Goal: Transaction & Acquisition: Obtain resource

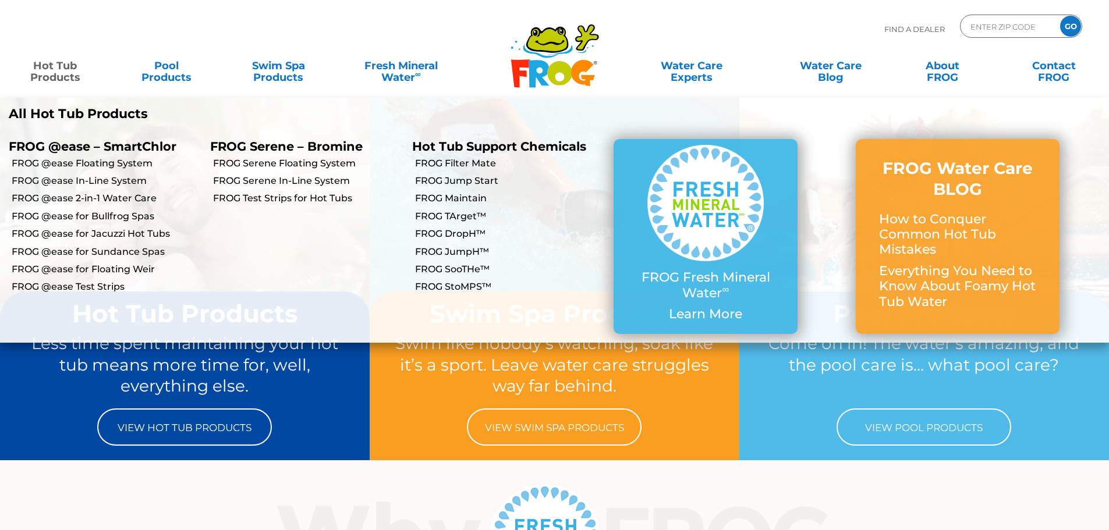
click at [56, 67] on link "Hot Tub Products" at bounding box center [55, 65] width 87 height 23
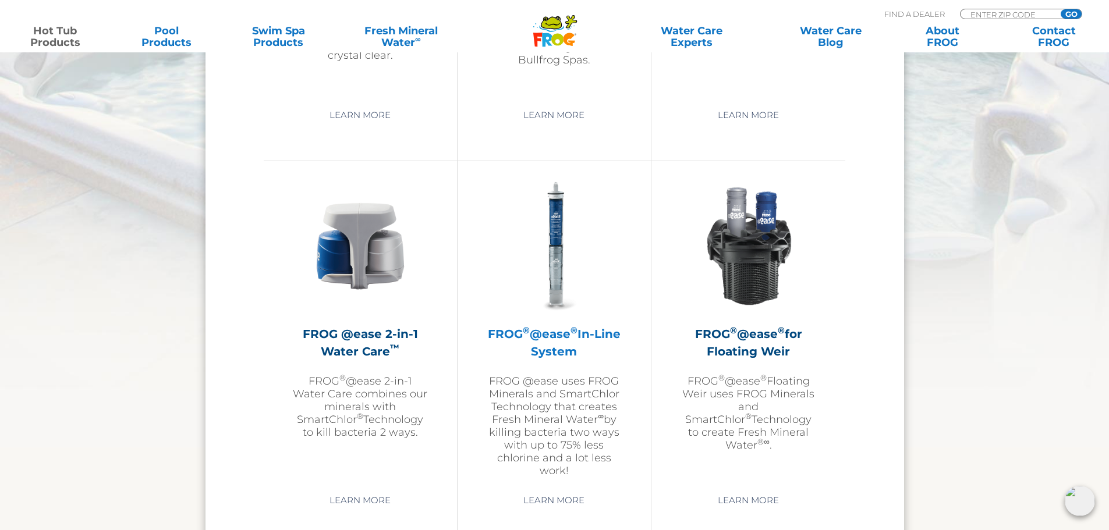
scroll to position [1455, 0]
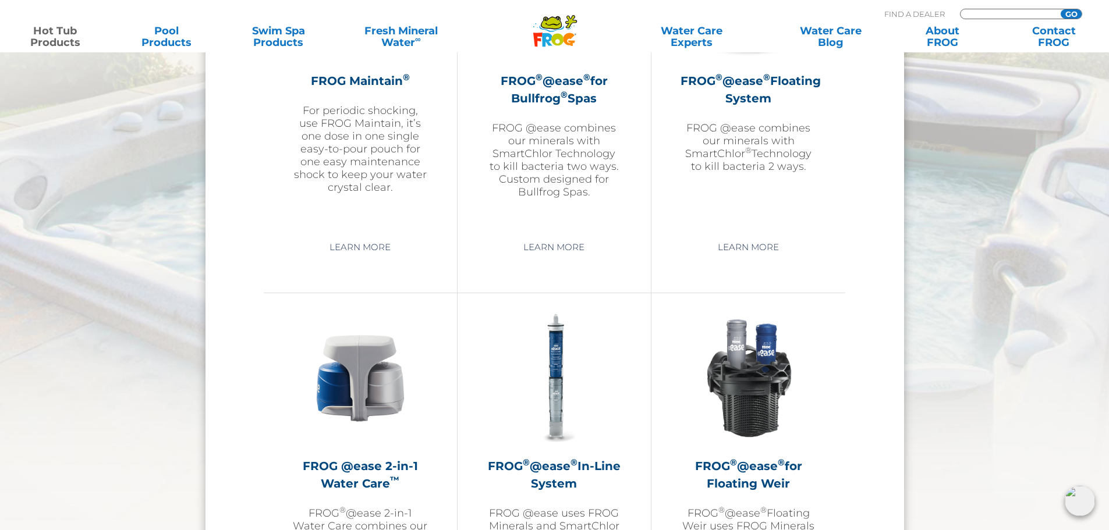
click at [977, 11] on input "Zip Code Form" at bounding box center [1008, 14] width 79 height 10
type input "19543"
click at [1071, 10] on input "GO" at bounding box center [1071, 13] width 21 height 9
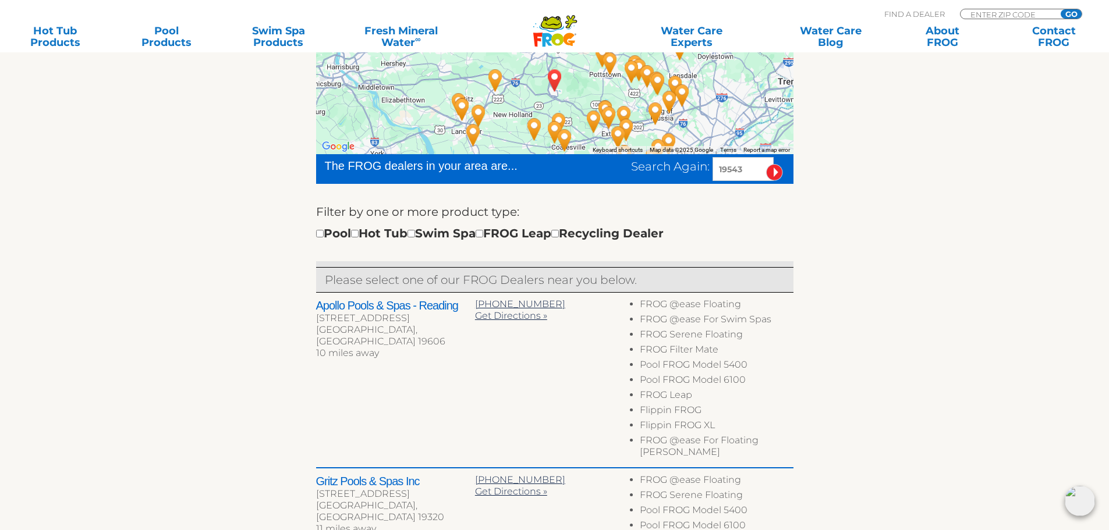
scroll to position [291, 0]
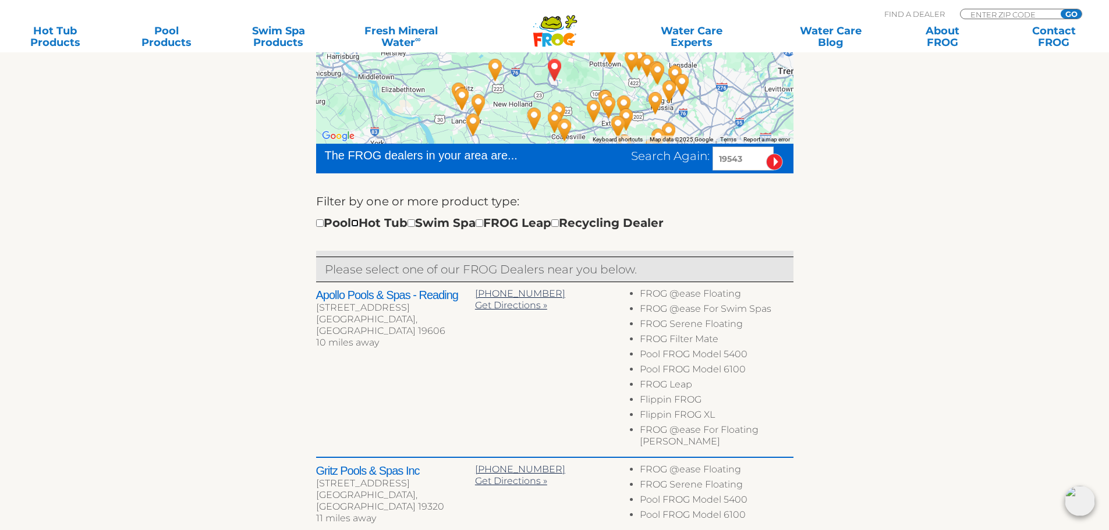
click at [359, 222] on input "checkbox" at bounding box center [355, 223] width 8 height 8
checkbox input "true"
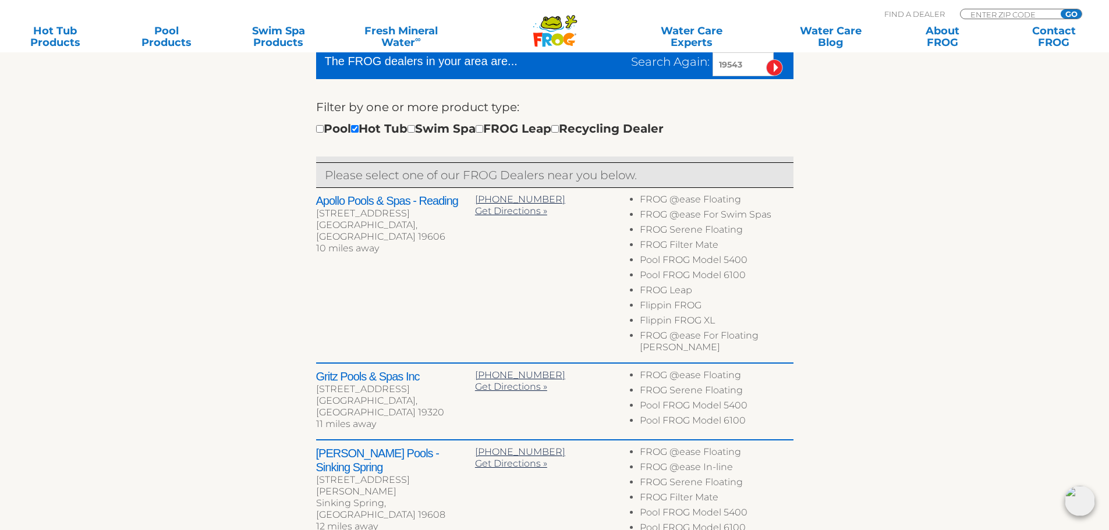
scroll to position [318, 0]
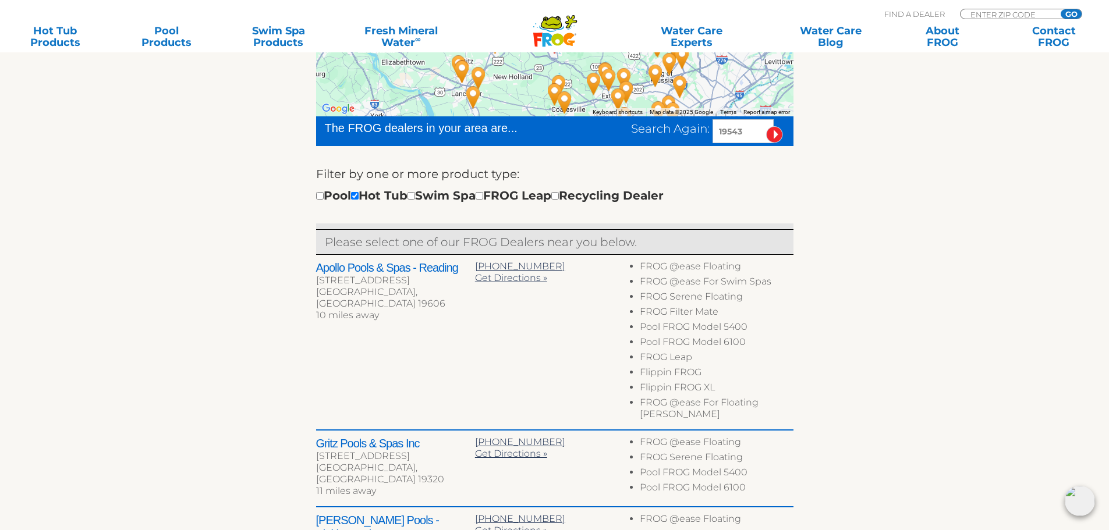
click at [392, 268] on h2 "Apollo Pools & Spas - Reading" at bounding box center [395, 268] width 159 height 14
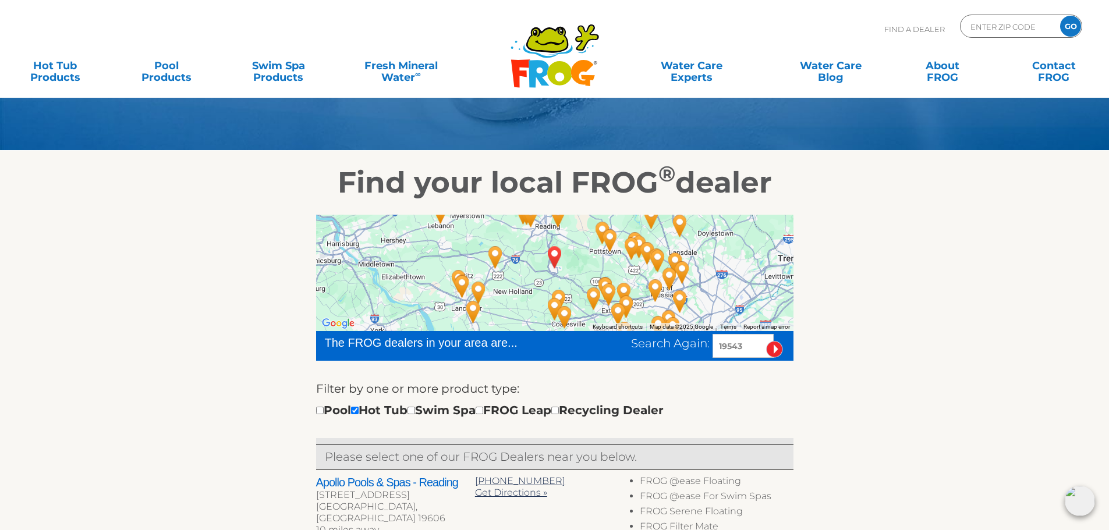
scroll to position [86, 0]
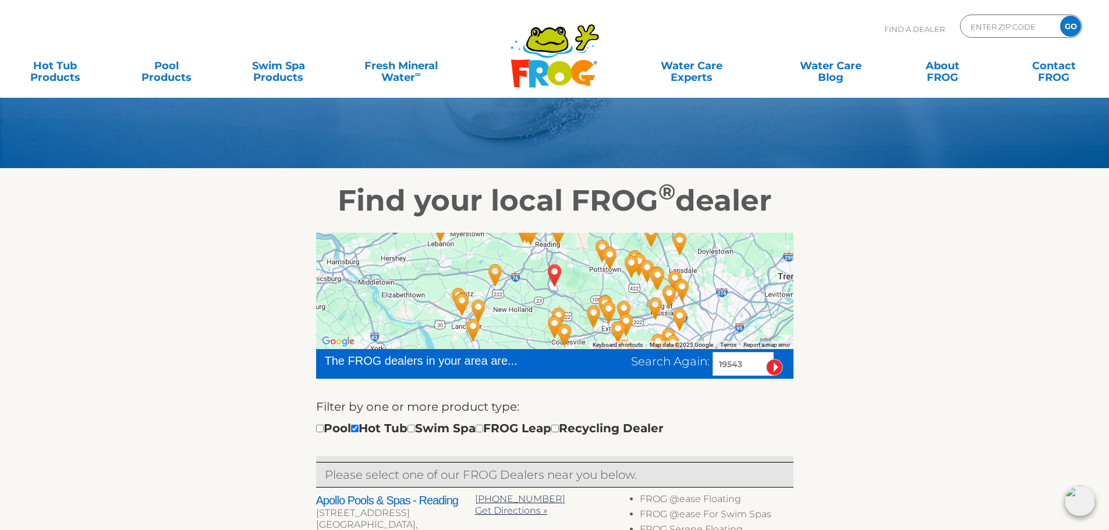
click at [556, 235] on img "Apollo Pools & Spas - Reading - 10 miles away." at bounding box center [558, 233] width 27 height 31
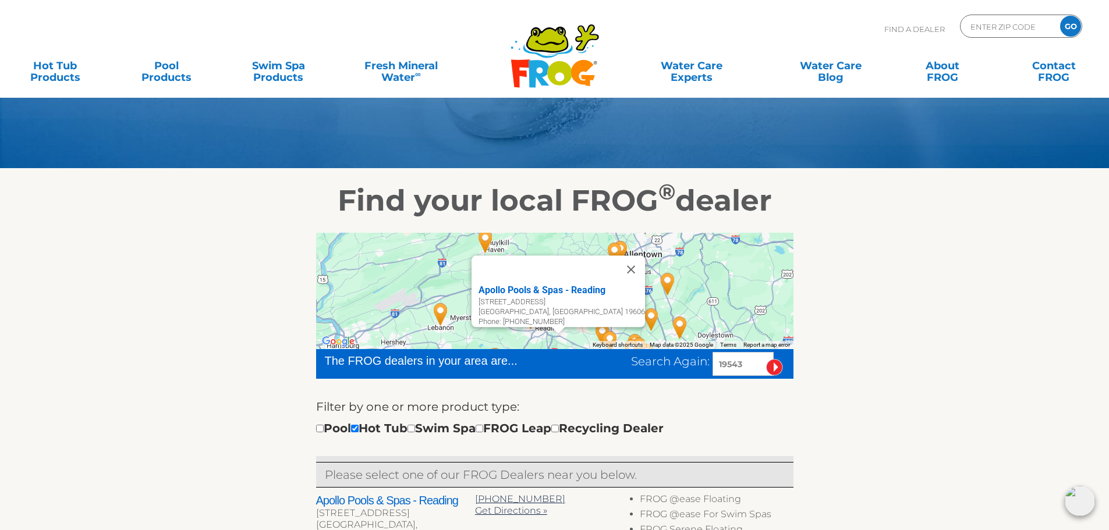
click at [523, 285] on div "Apollo Pools & Spas - Reading" at bounding box center [562, 291] width 166 height 14
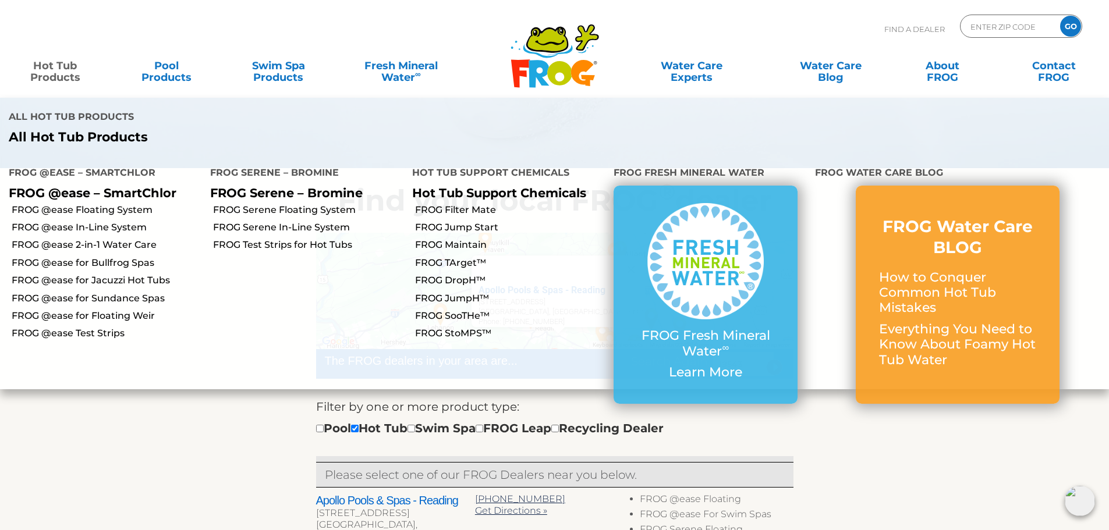
click at [55, 69] on link "Hot Tub Products" at bounding box center [55, 65] width 87 height 23
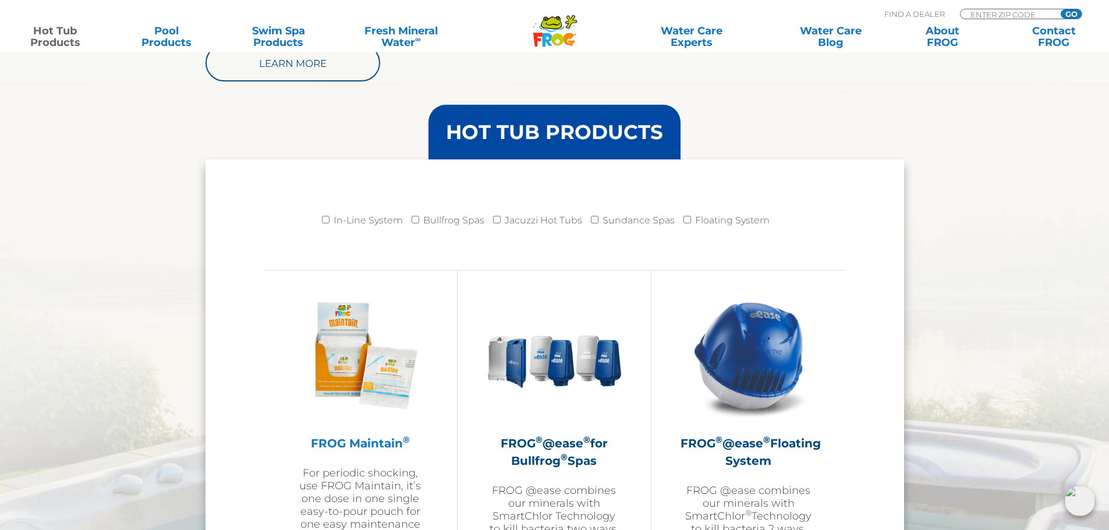
scroll to position [1106, 0]
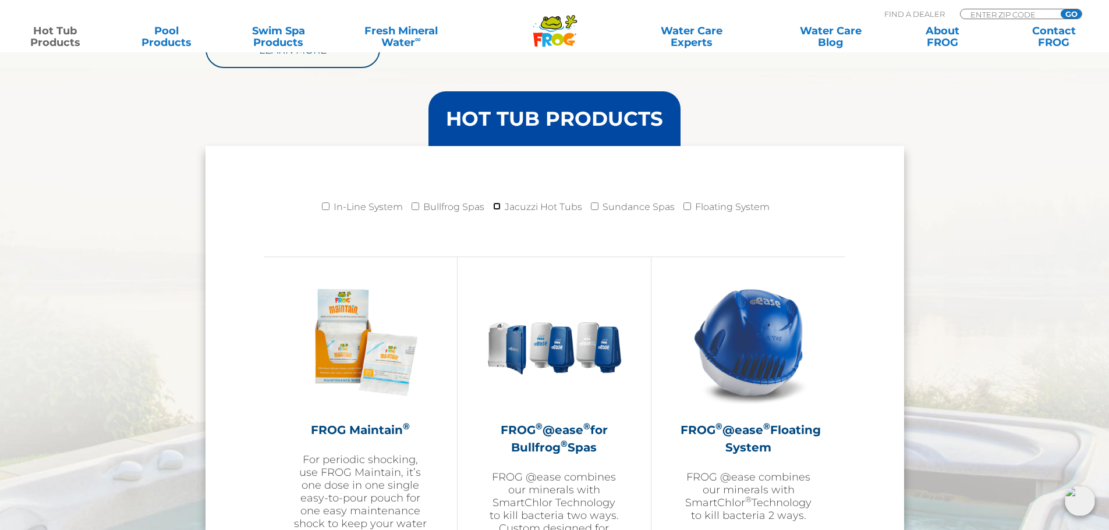
click at [499, 209] on input "Jacuzzi Hot Tubs" at bounding box center [497, 207] width 8 height 8
checkbox input "true"
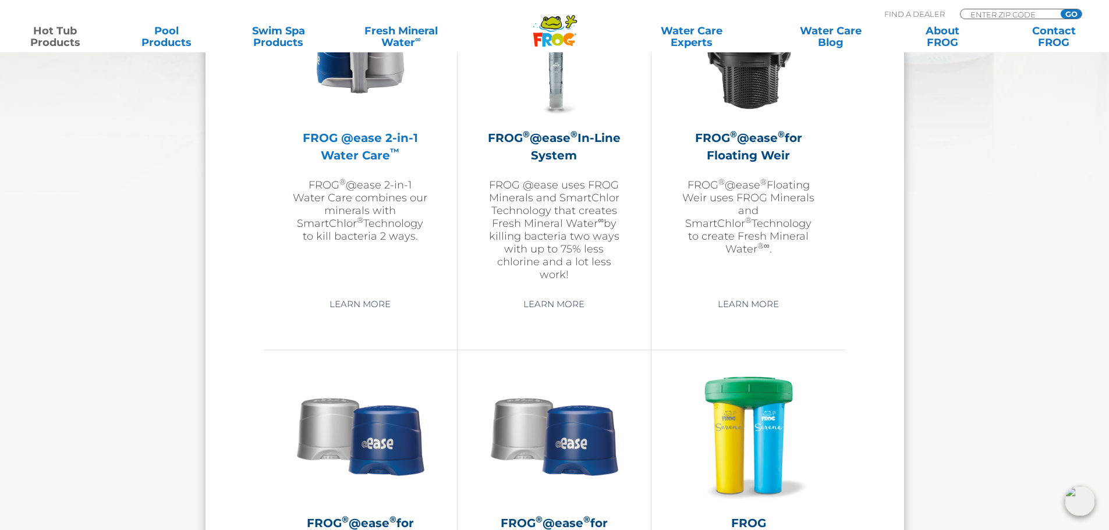
scroll to position [1979, 0]
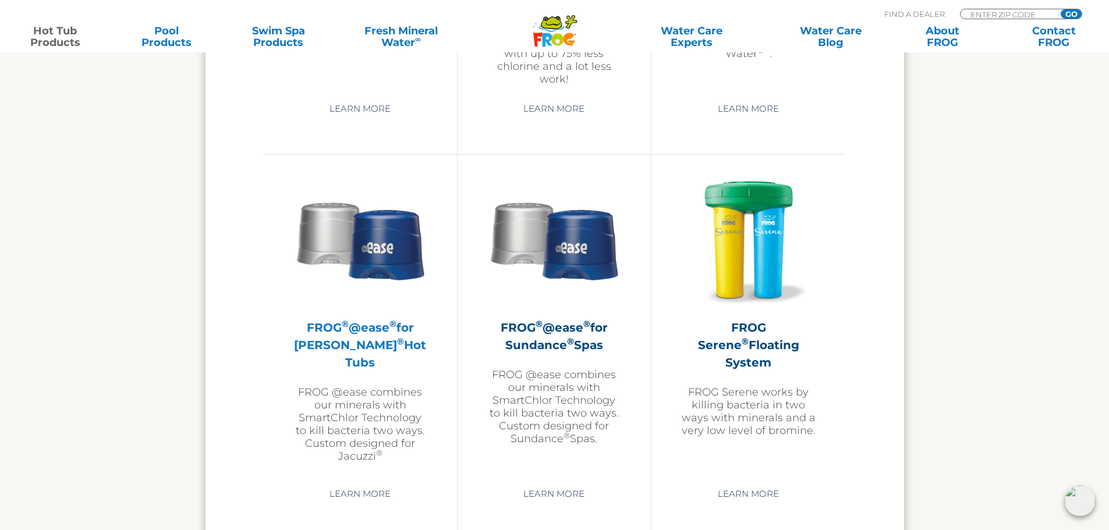
click at [370, 325] on h2 "FROG ® @ease ® for Jacuzzi ® Hot Tubs" at bounding box center [360, 345] width 135 height 52
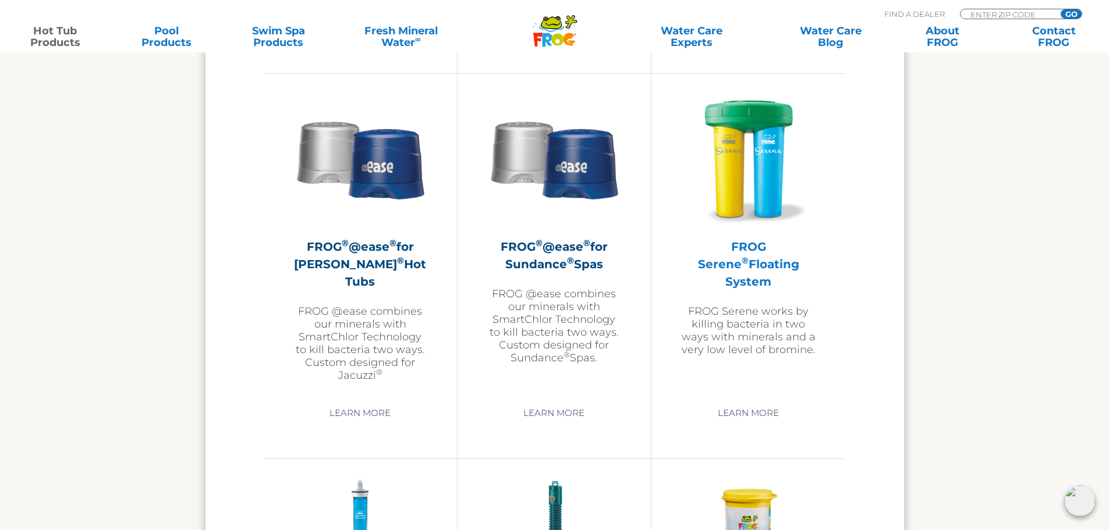
scroll to position [2096, 0]
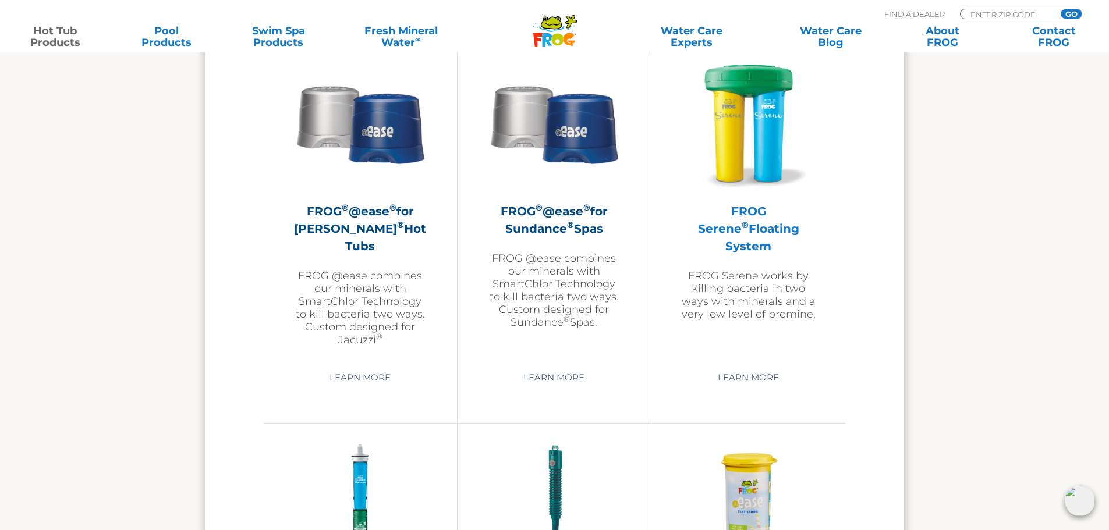
click at [737, 221] on h2 "FROG Serene ® Floating System" at bounding box center [749, 229] width 136 height 52
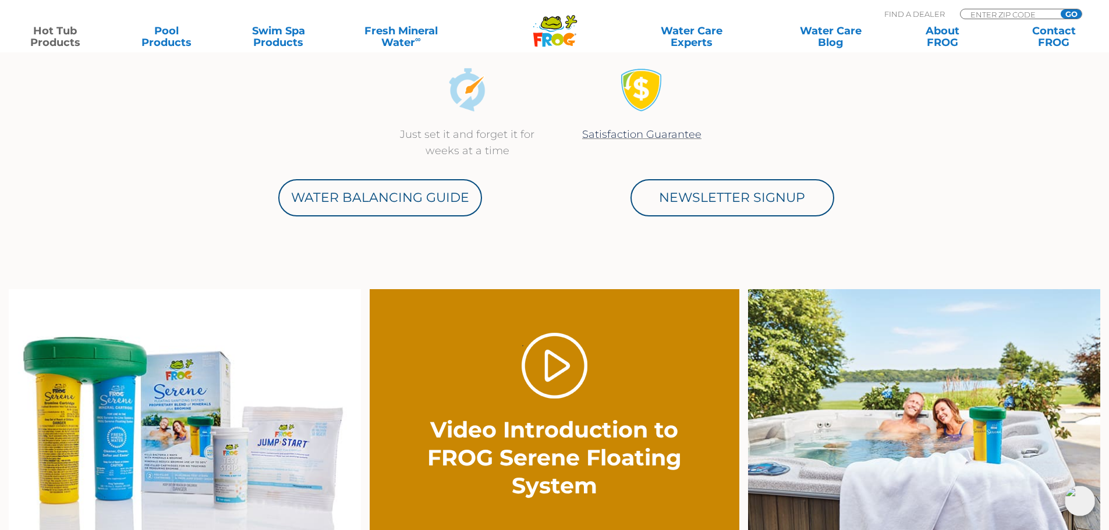
scroll to position [524, 0]
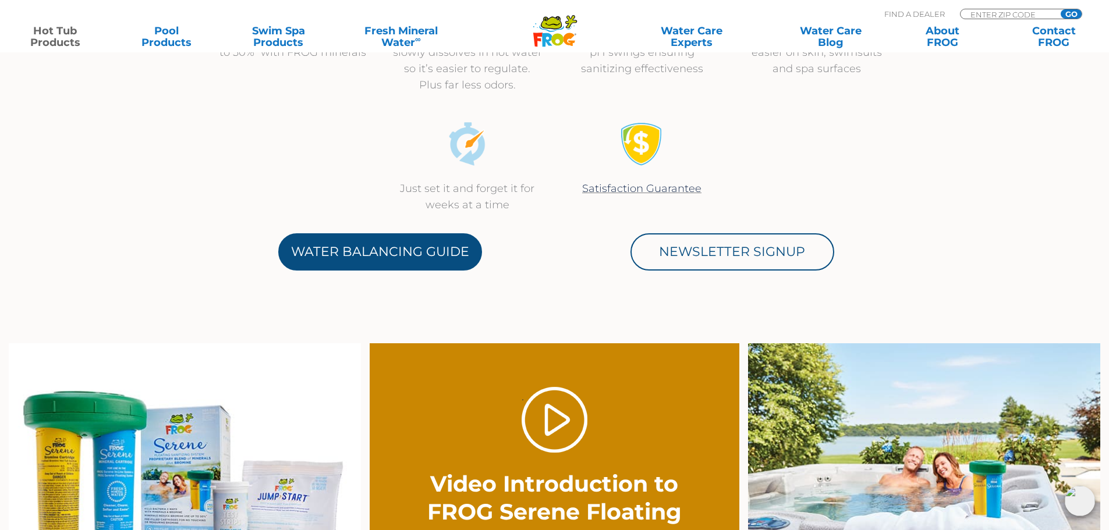
click at [374, 263] on link "Water Balancing Guide" at bounding box center [380, 251] width 204 height 37
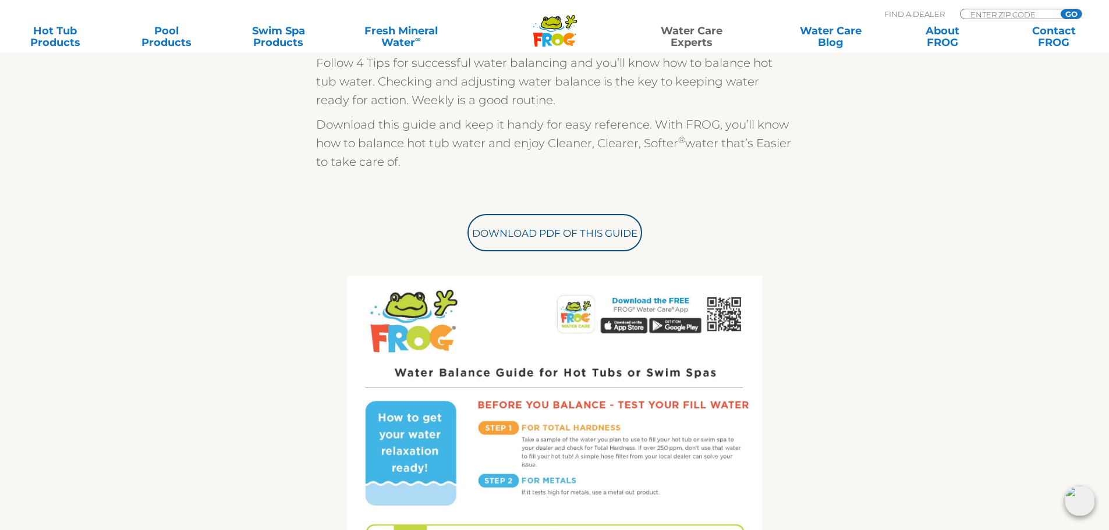
scroll to position [175, 0]
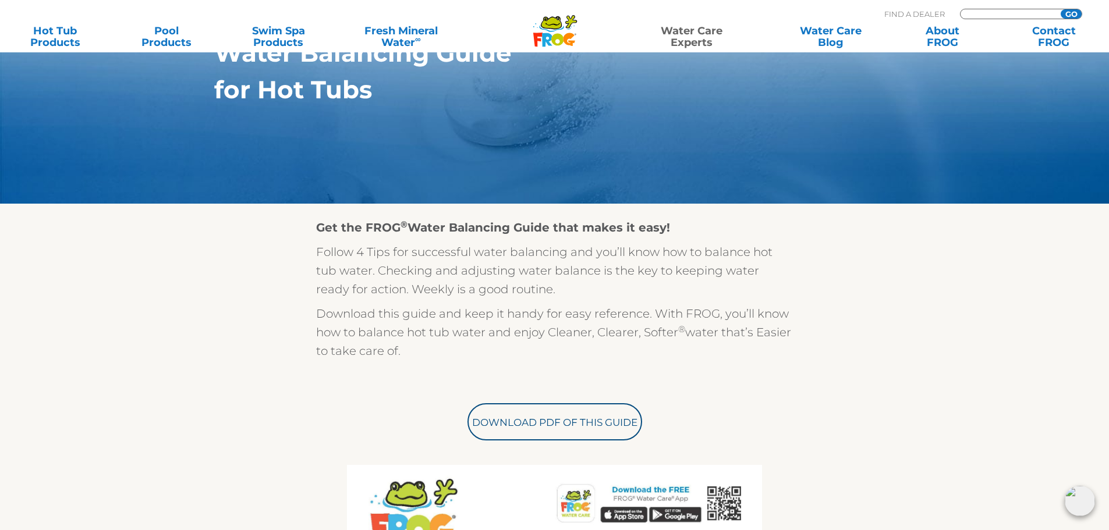
click at [984, 15] on input "Zip Code Form" at bounding box center [1008, 14] width 79 height 10
type input "19543"
click at [1068, 12] on input "GO" at bounding box center [1071, 13] width 21 height 9
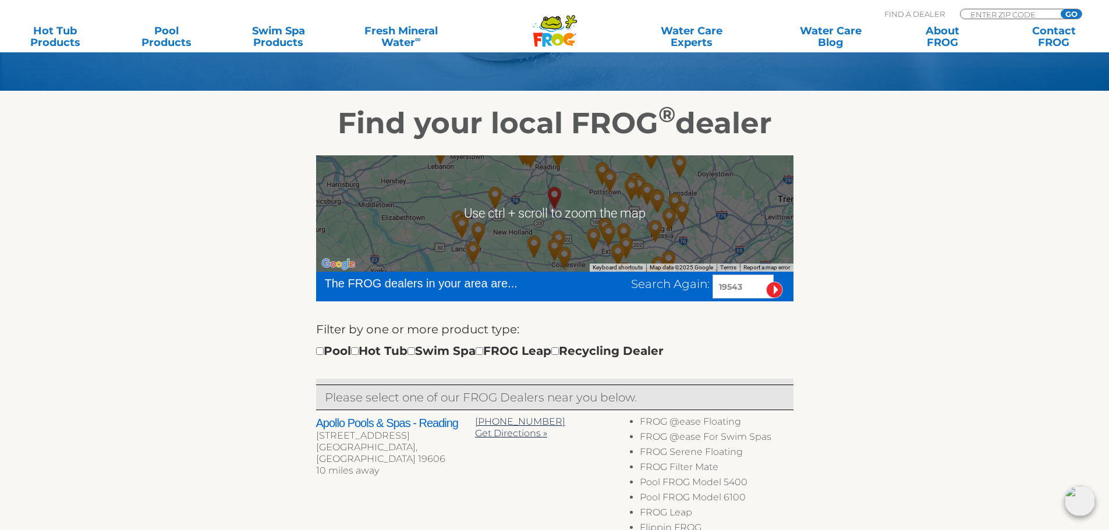
scroll to position [233, 0]
